Goal: Check status: Check status

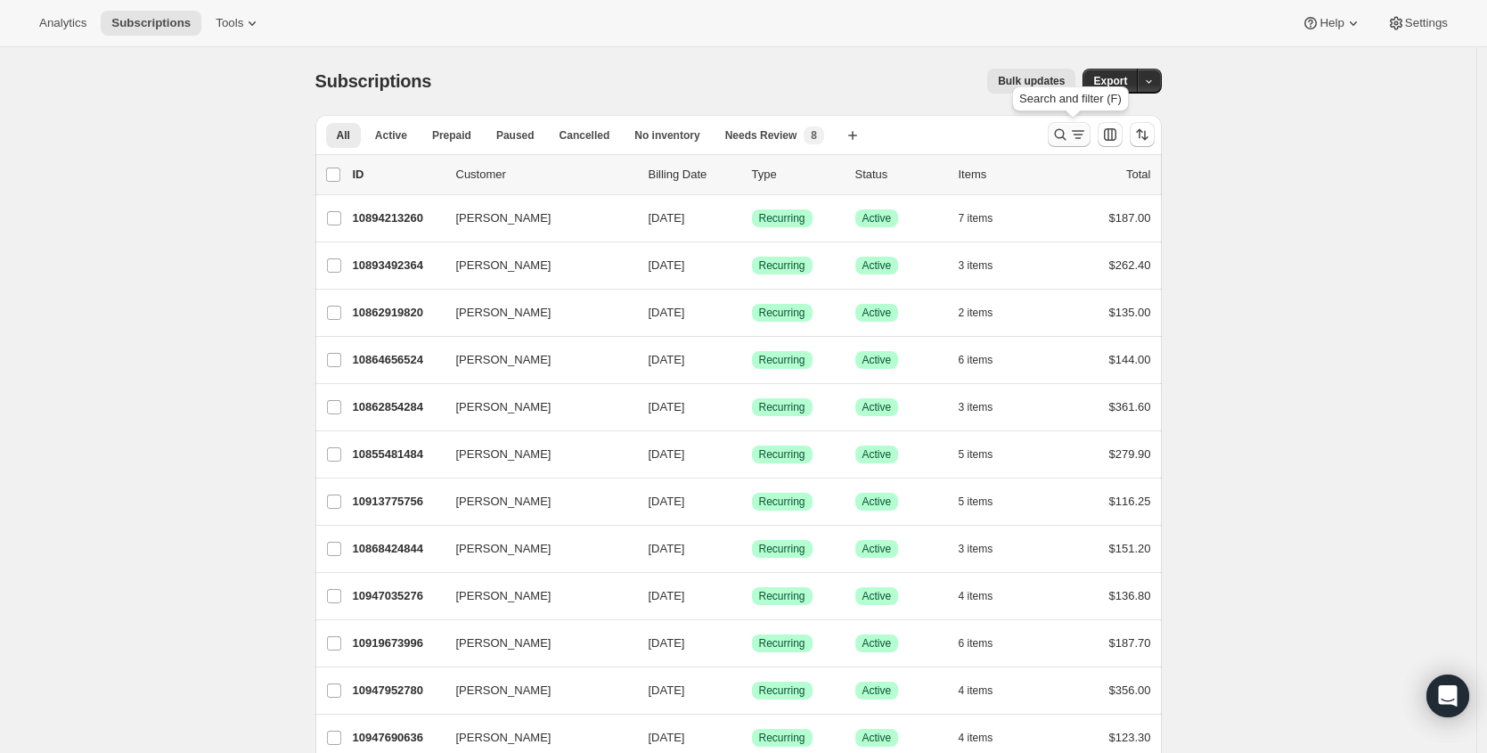
click at [1056, 135] on icon "Search and filter results" at bounding box center [1060, 135] width 18 height 18
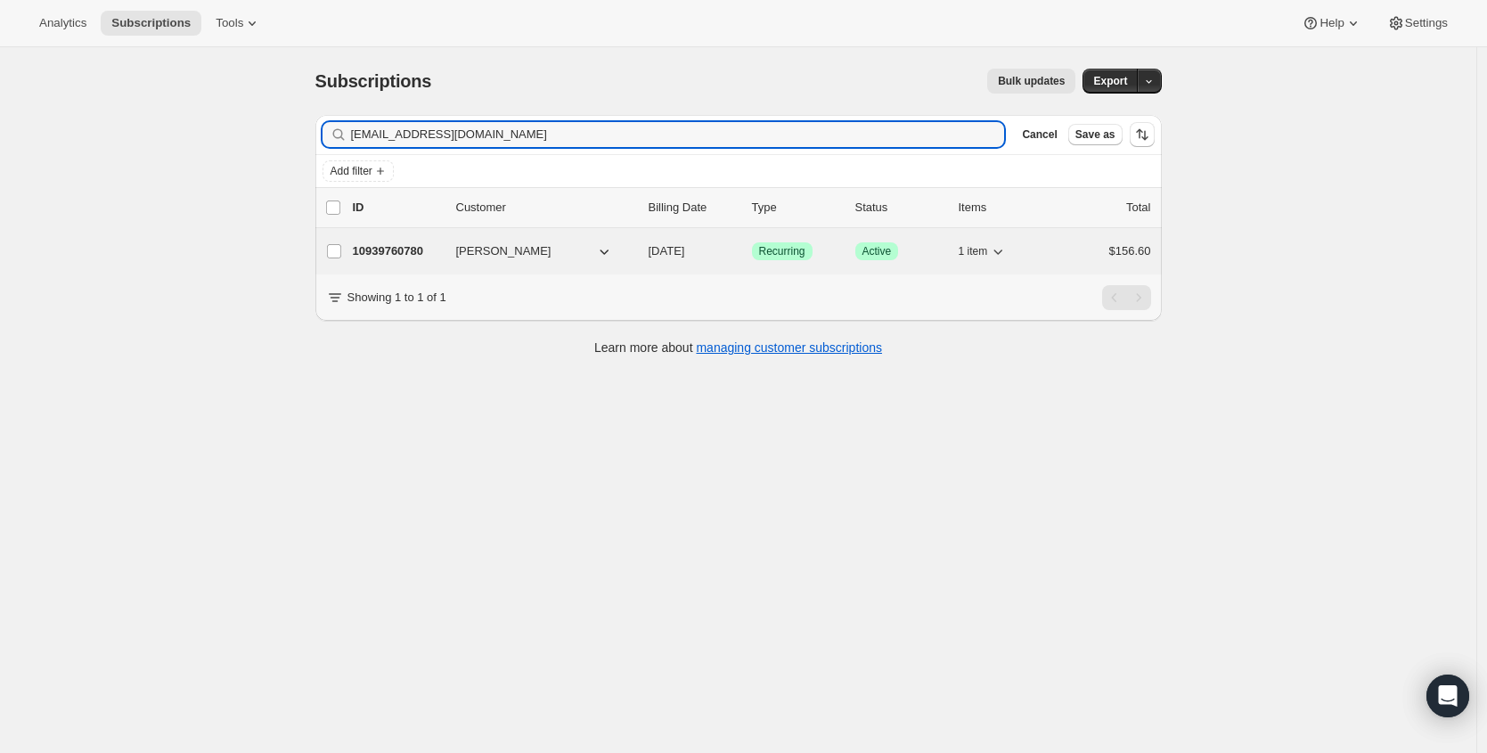
type input "cgerholt50@gmail.com"
click at [412, 247] on p "10939760780" at bounding box center [397, 251] width 89 height 18
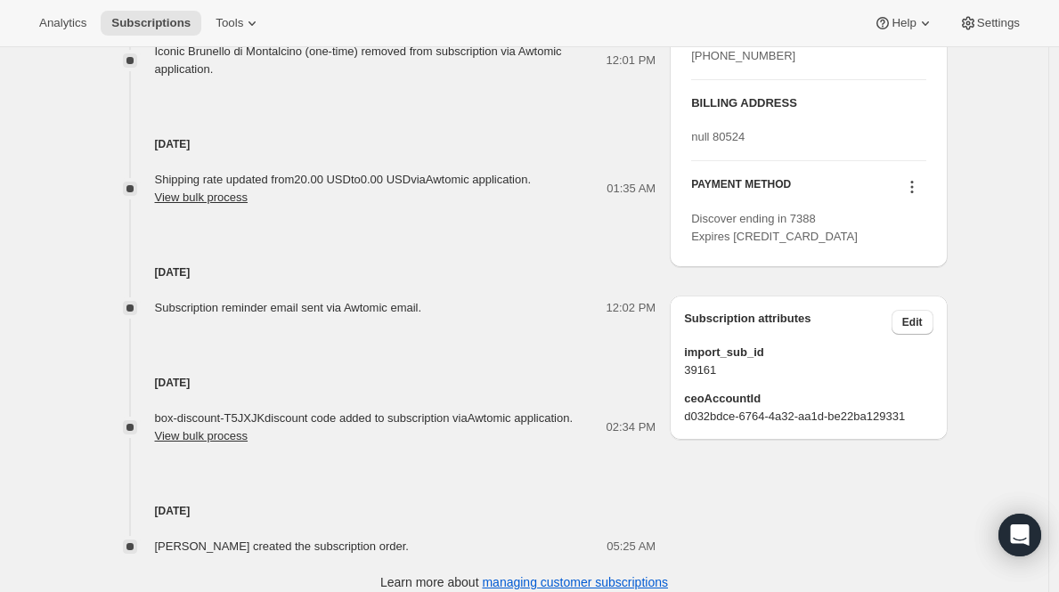
scroll to position [811, 0]
